Goal: Task Accomplishment & Management: Manage account settings

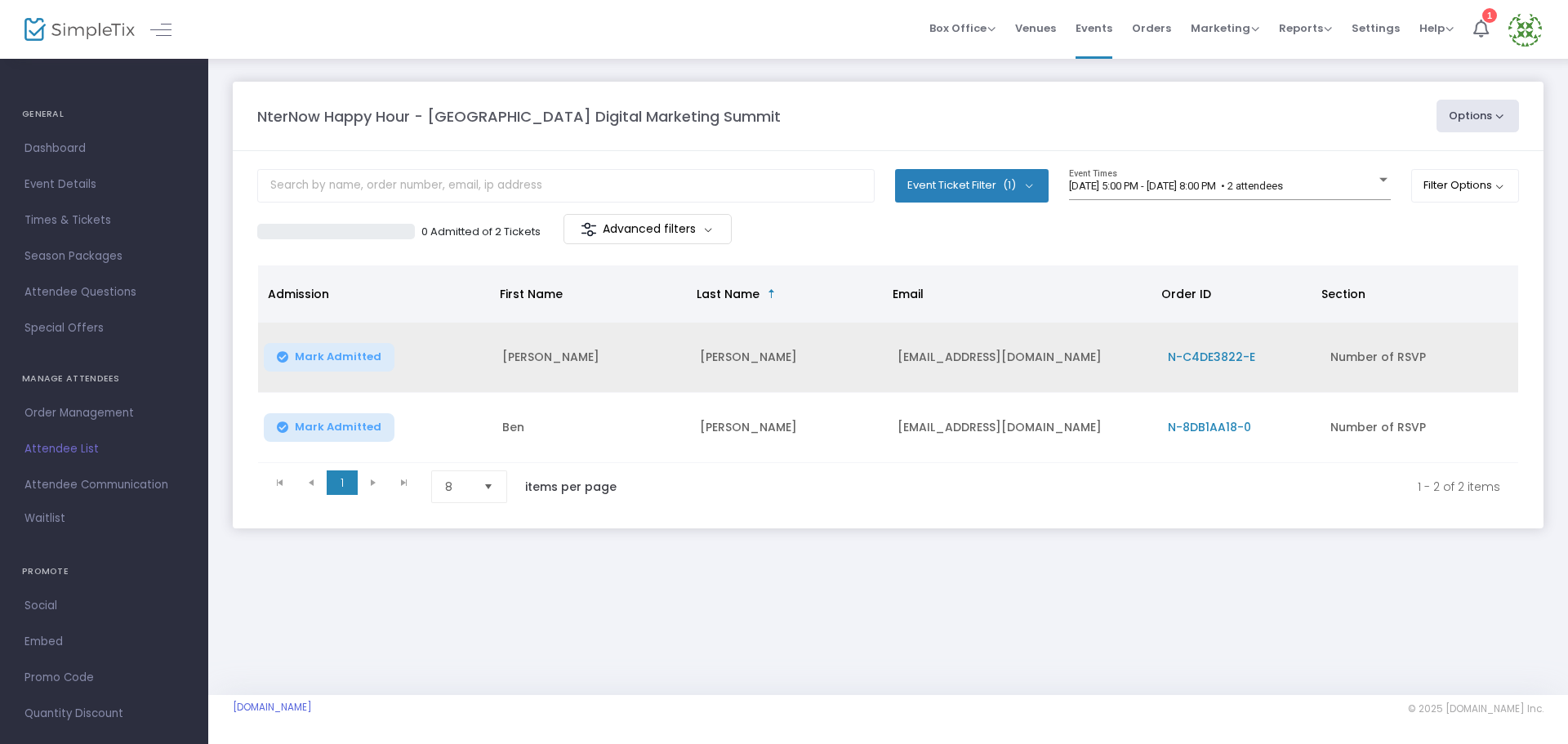
click at [601, 352] on td "[PERSON_NAME]" at bounding box center [591, 357] width 198 height 70
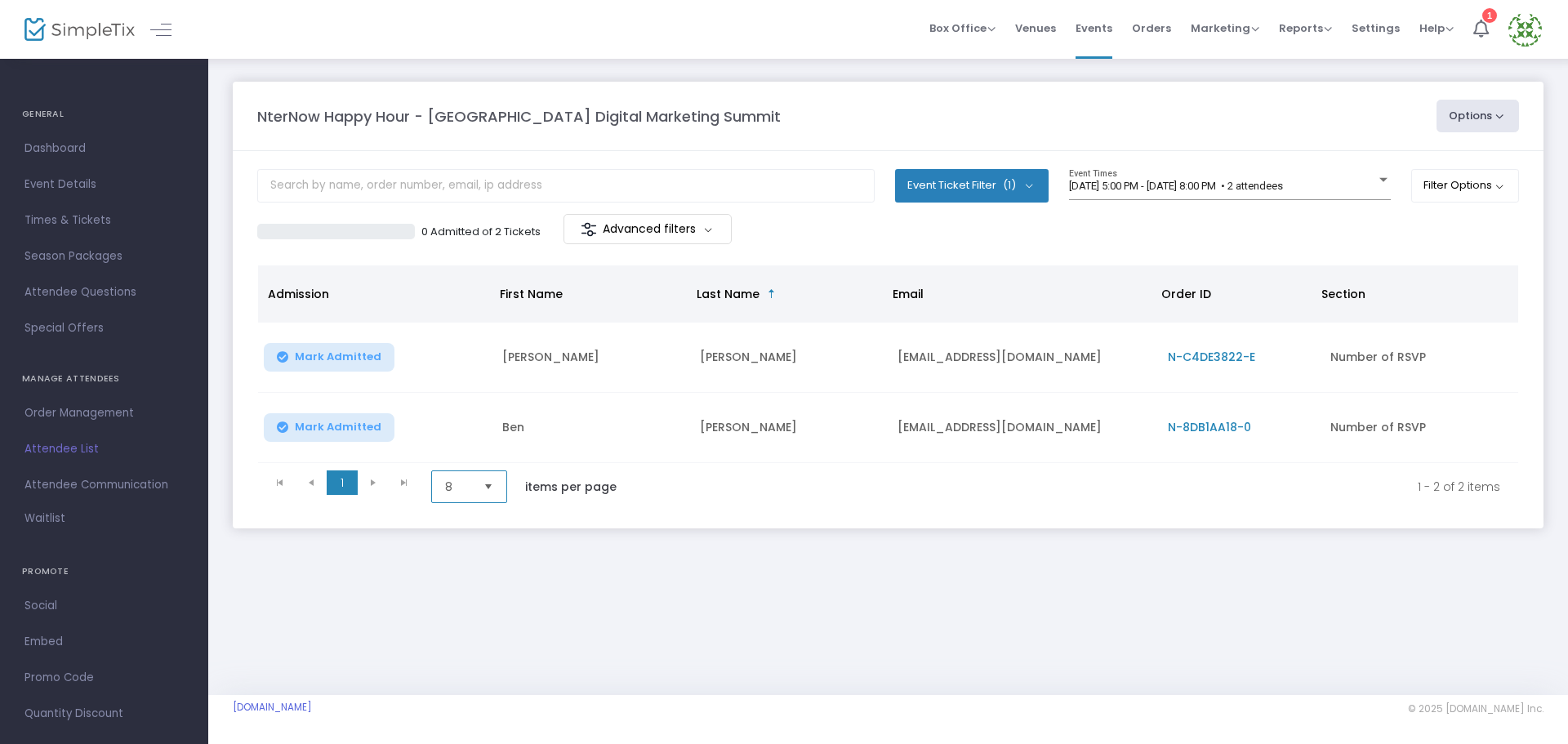
click at [477, 495] on span "8" at bounding box center [458, 487] width 38 height 31
click at [476, 583] on li "50" at bounding box center [471, 586] width 78 height 33
